Goal: Find specific page/section: Find specific page/section

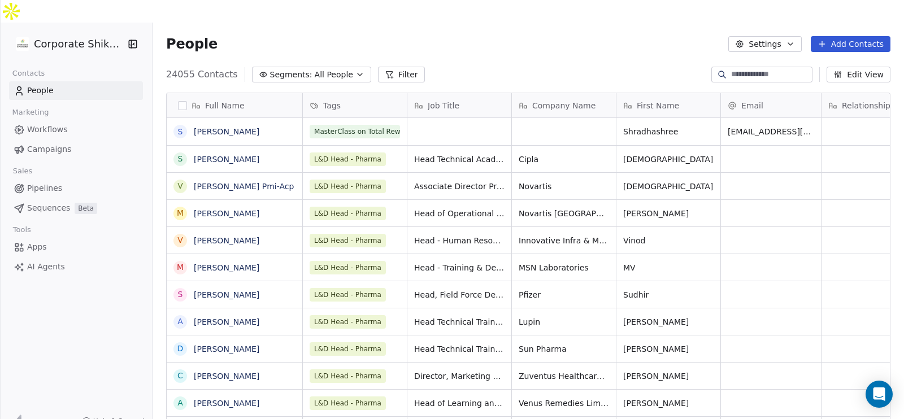
scroll to position [357, 740]
click at [71, 140] on link "Campaigns" at bounding box center [76, 149] width 134 height 19
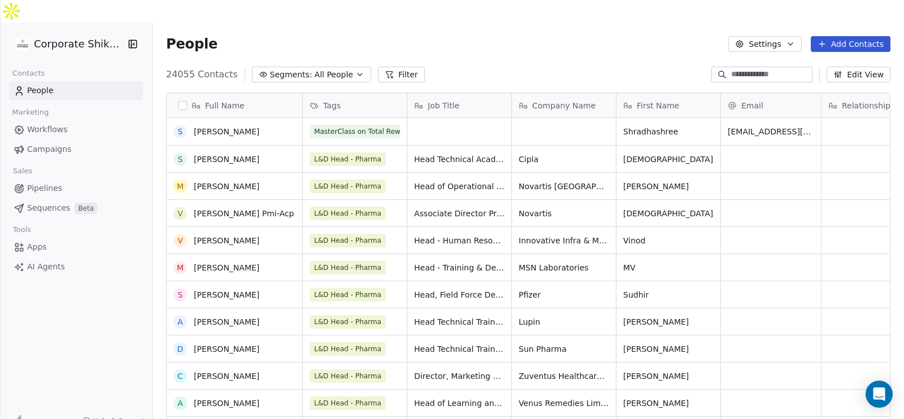
scroll to position [7, 0]
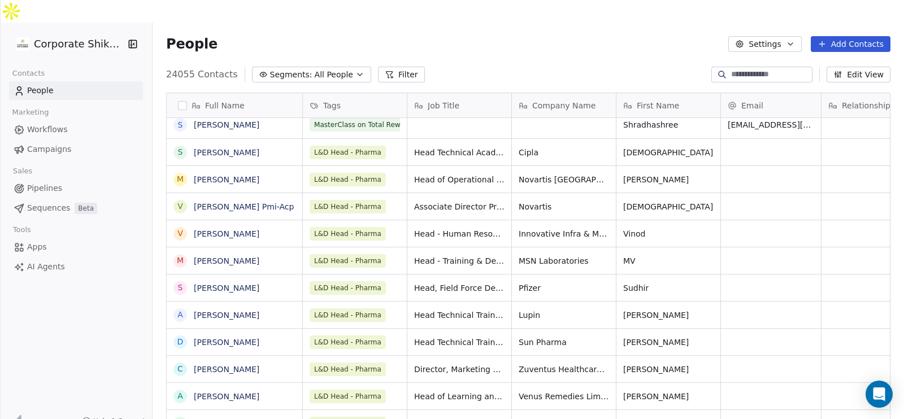
click at [67, 143] on span "Campaigns" at bounding box center [49, 149] width 44 height 12
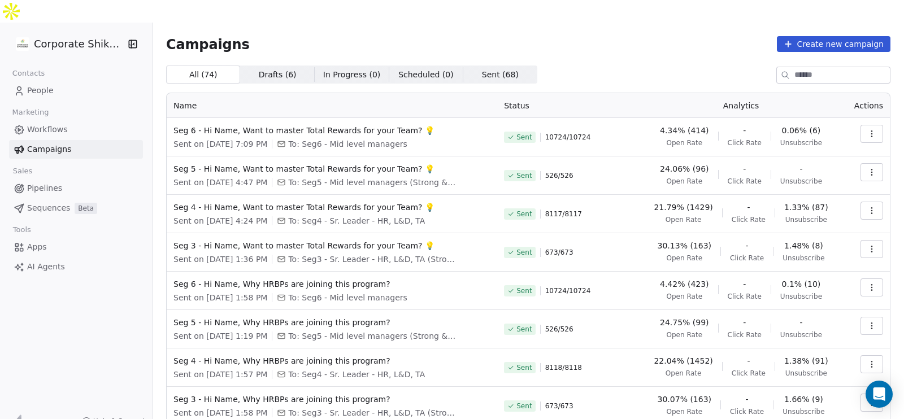
click at [871, 246] on icon "button" at bounding box center [871, 246] width 1 height 1
click at [622, 54] on html "Corporate Shiksha Contacts People Marketing Workflows Campaigns Sales Pipelines…" at bounding box center [452, 221] width 904 height 442
